Goal: Check status: Verify the current state of an ongoing process or item

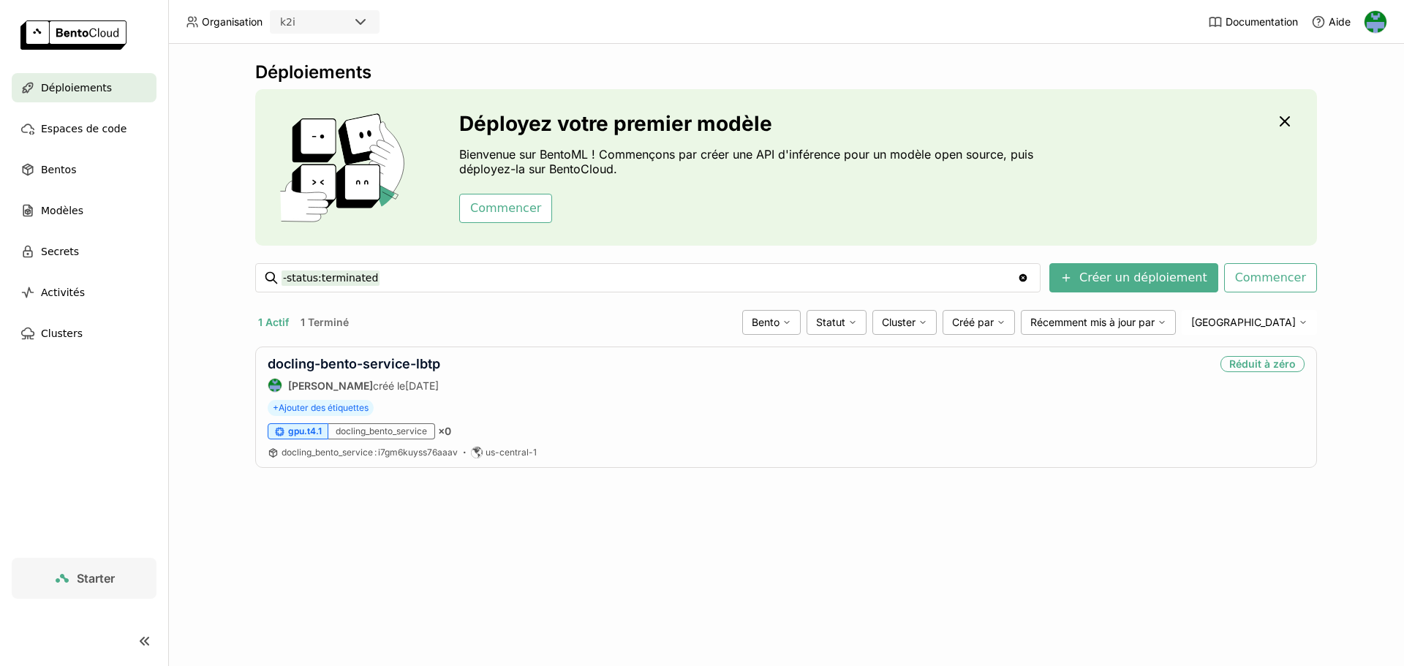
click at [102, 581] on span "Starter" at bounding box center [96, 578] width 38 height 15
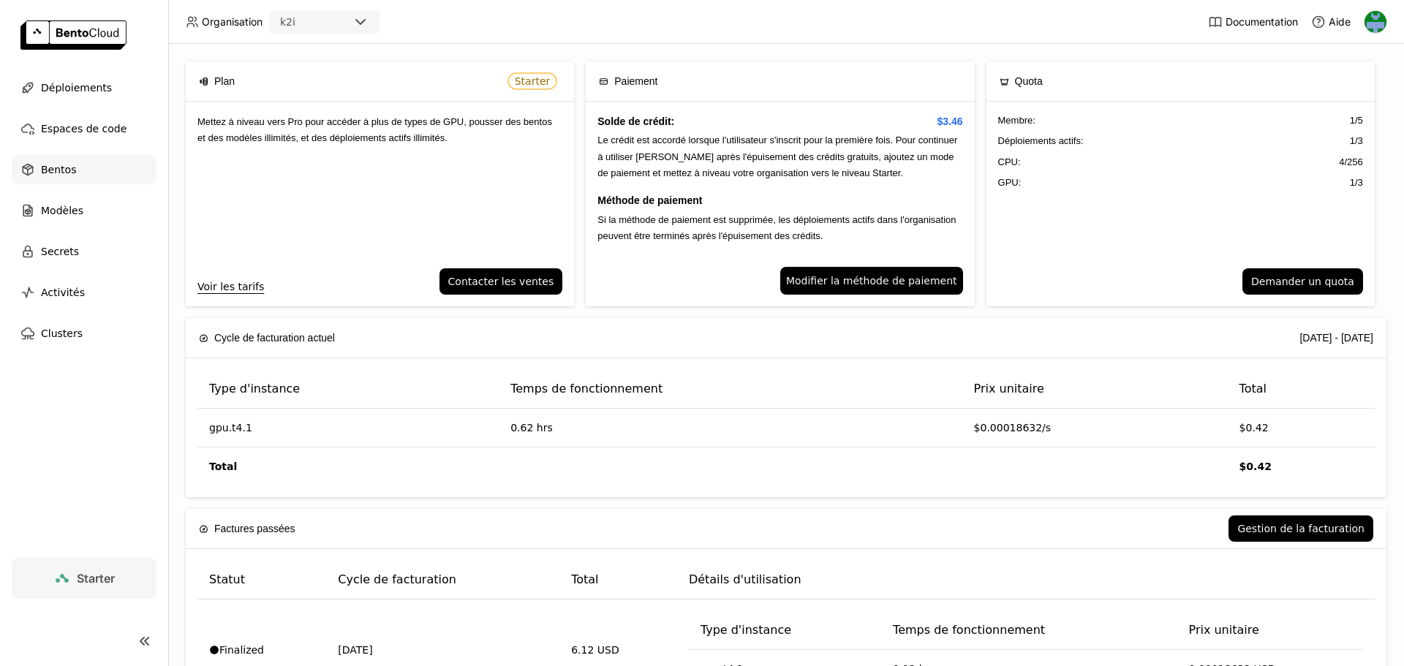
click at [65, 165] on span "Bentos" at bounding box center [58, 170] width 35 height 18
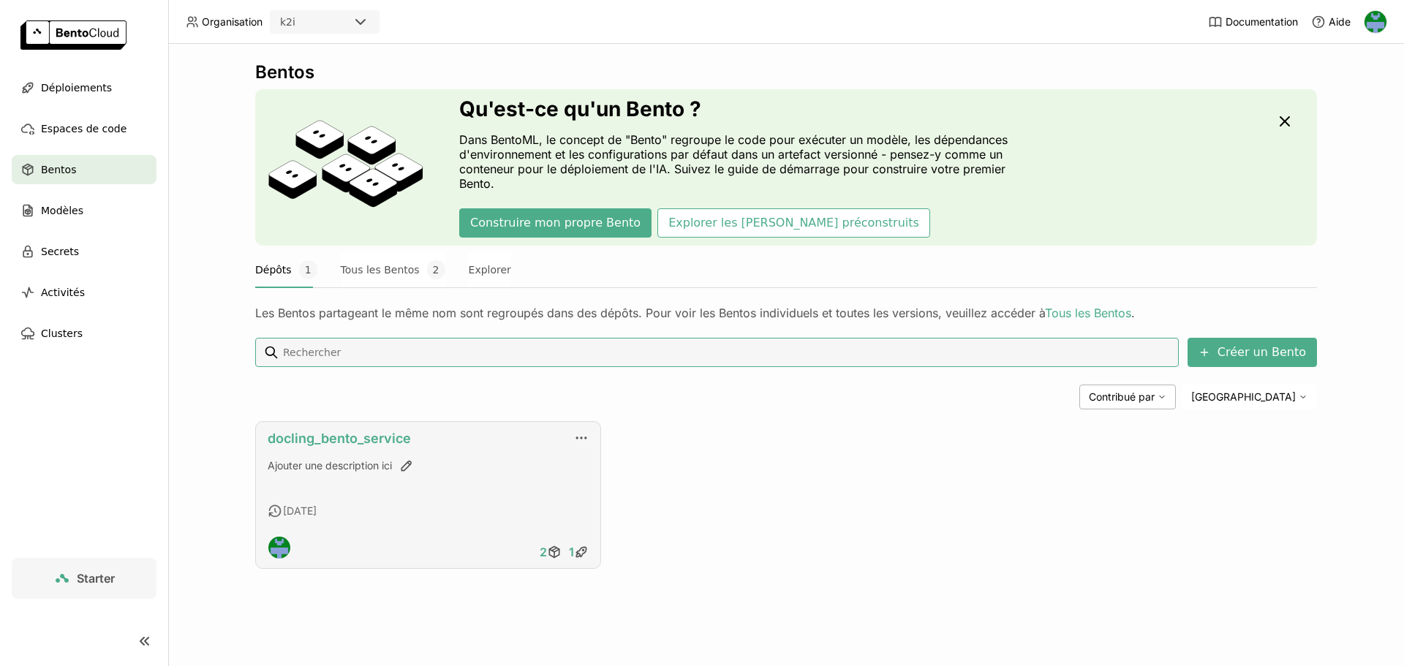
click at [365, 433] on link "docling_bento_service" at bounding box center [339, 438] width 143 height 15
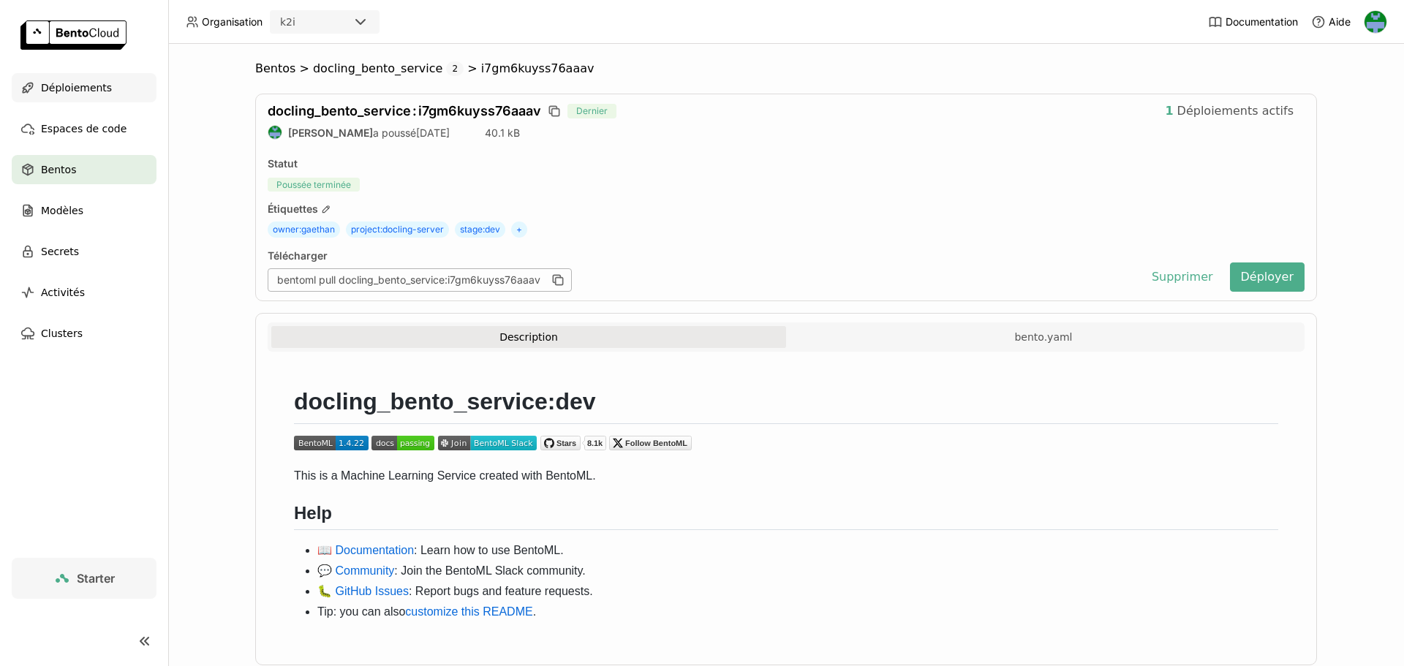
click at [75, 93] on span "Déploiements" at bounding box center [76, 88] width 71 height 18
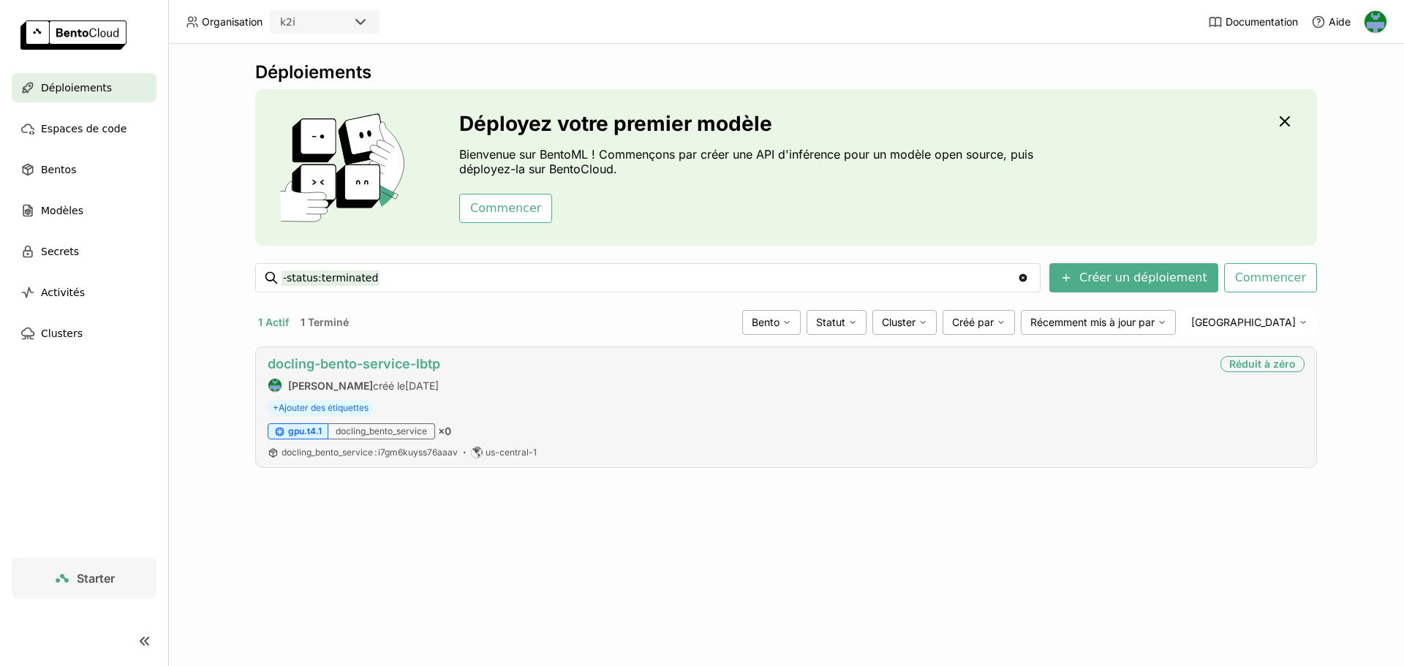
click at [333, 362] on link "docling-bento-service-lbtp" at bounding box center [354, 363] width 173 height 15
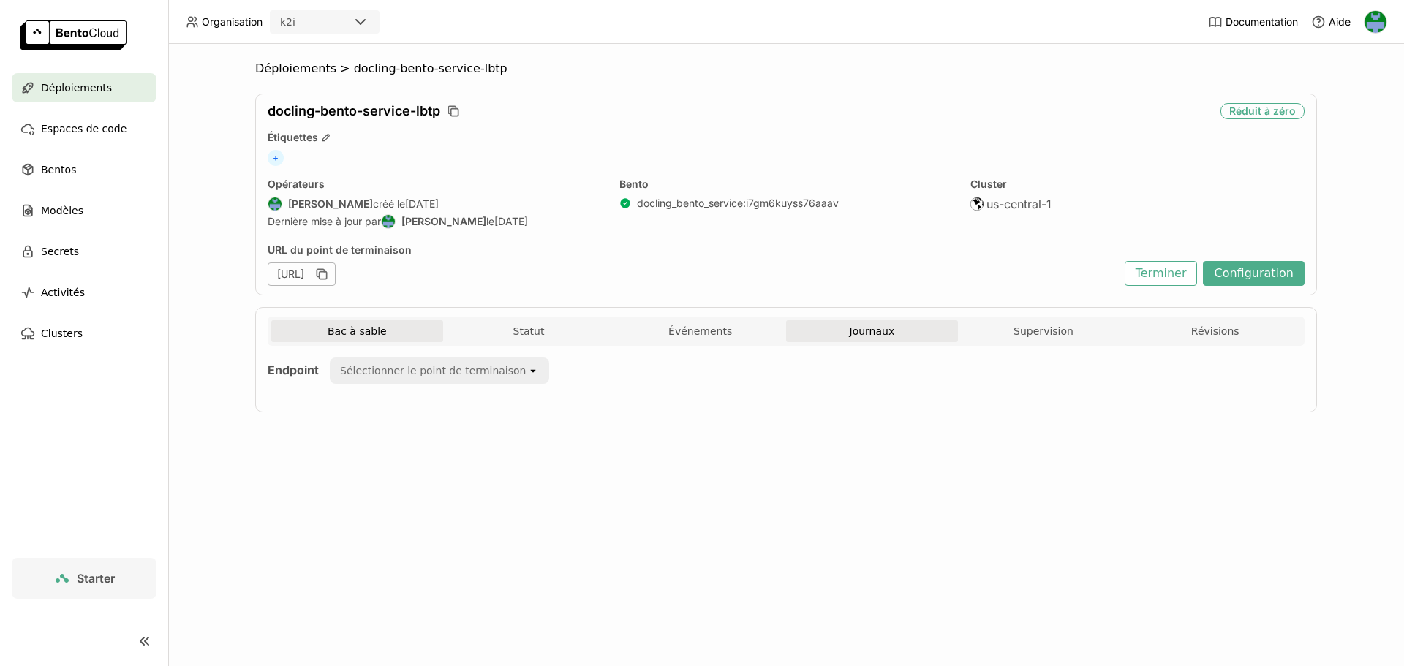
click at [886, 325] on span "Journaux" at bounding box center [872, 331] width 45 height 13
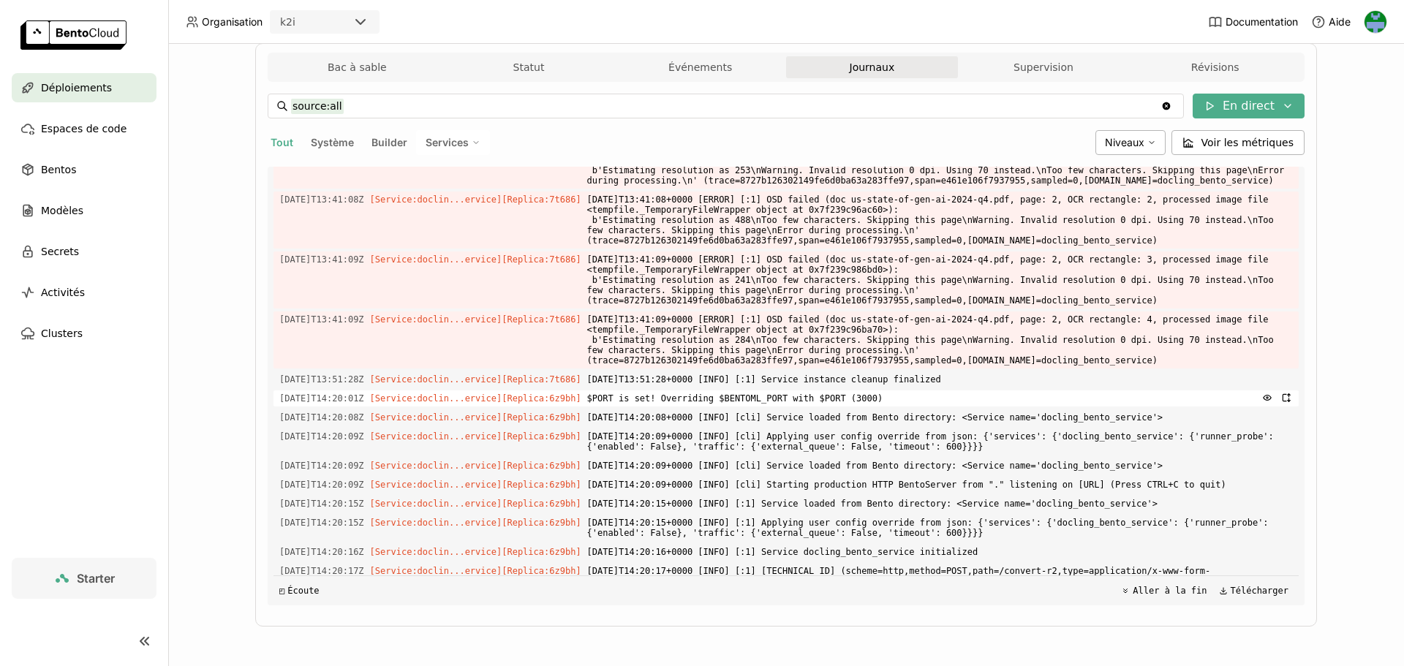
scroll to position [1394, 0]
